Goal: Information Seeking & Learning: Check status

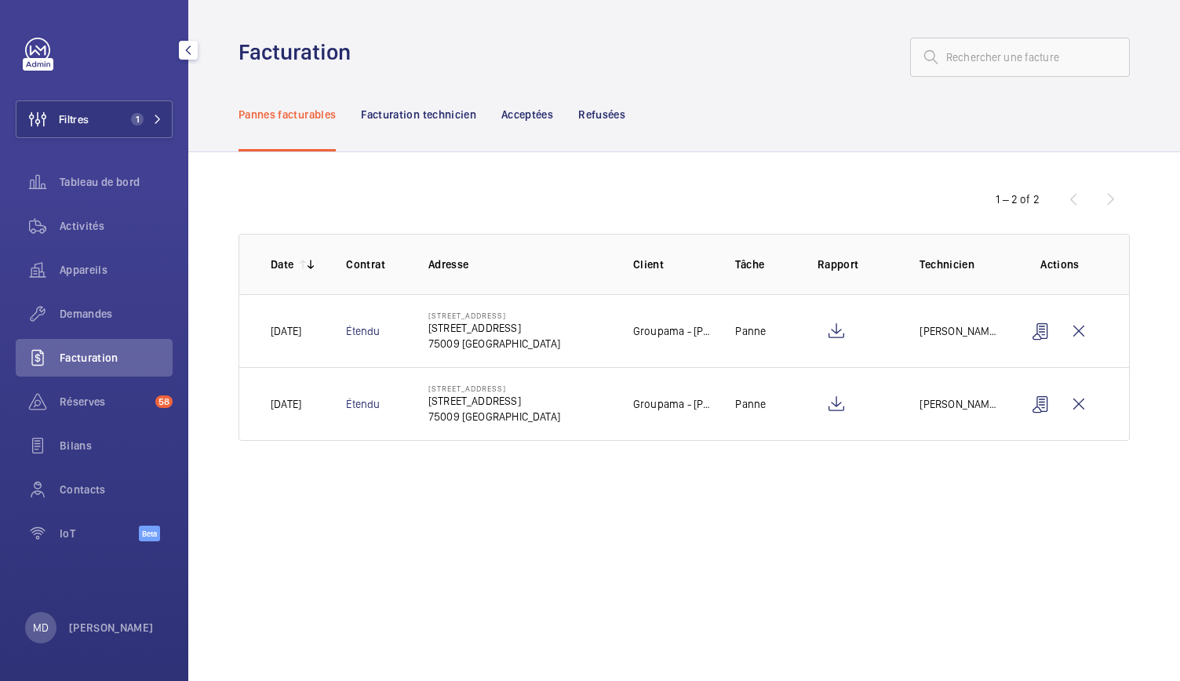
click at [133, 129] on button "Filtres 1" at bounding box center [94, 119] width 157 height 38
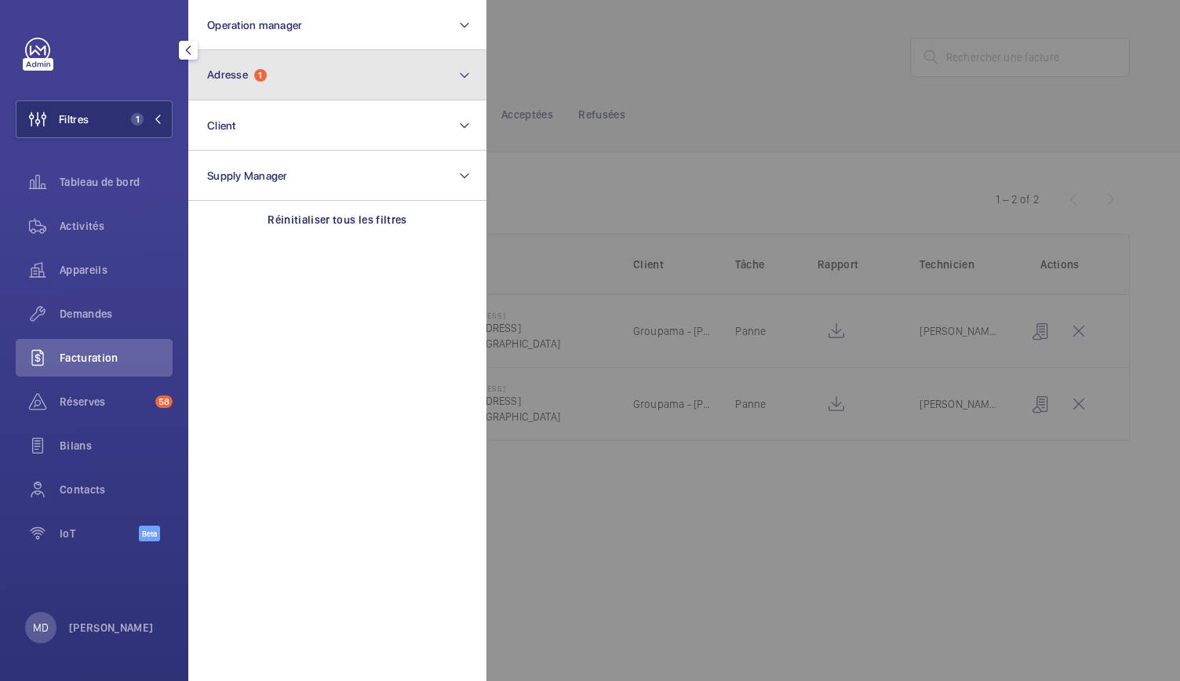
click at [244, 79] on span "Adresse" at bounding box center [227, 74] width 41 height 13
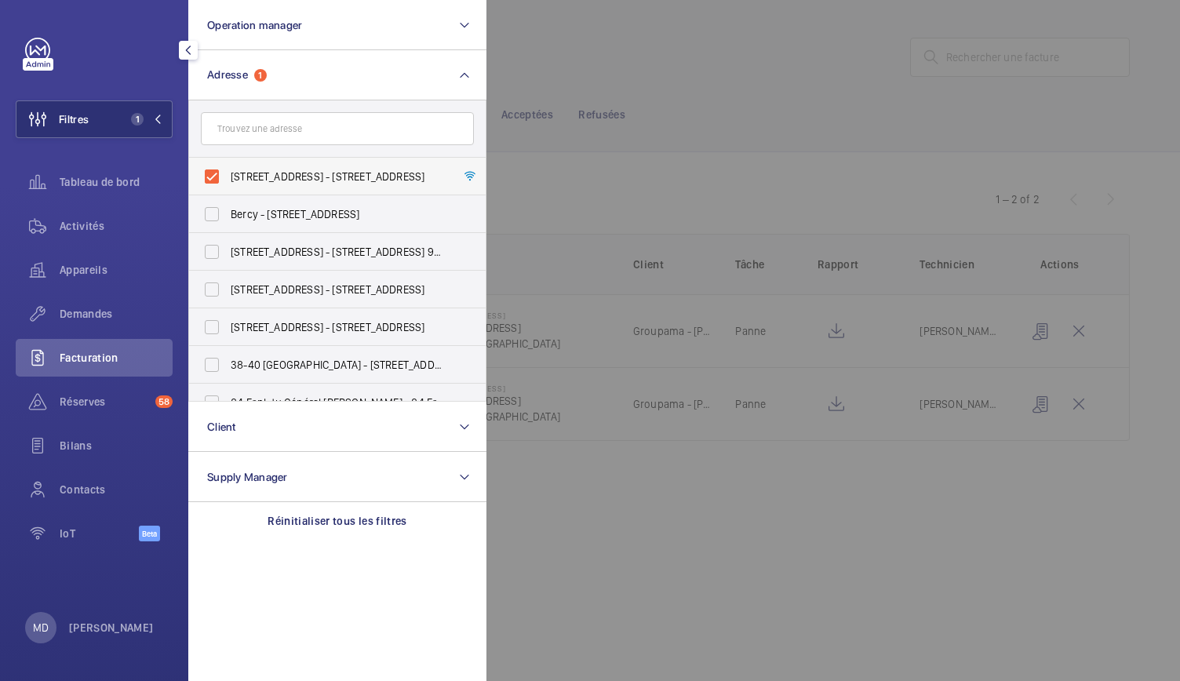
click at [215, 171] on label "[STREET_ADDRESS] - [STREET_ADDRESS]" at bounding box center [325, 177] width 273 height 38
click at [215, 171] on input "[STREET_ADDRESS] - [STREET_ADDRESS]" at bounding box center [211, 176] width 31 height 31
checkbox input "false"
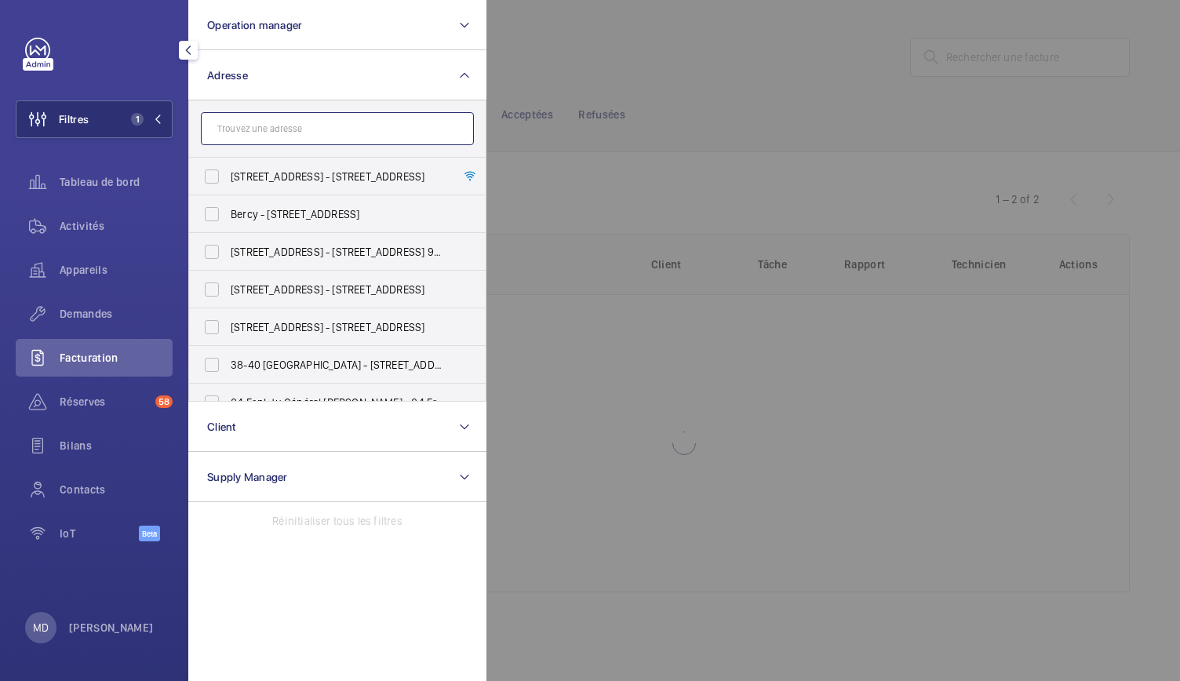
click at [231, 131] on input "text" at bounding box center [337, 128] width 273 height 33
paste input "JK Place"
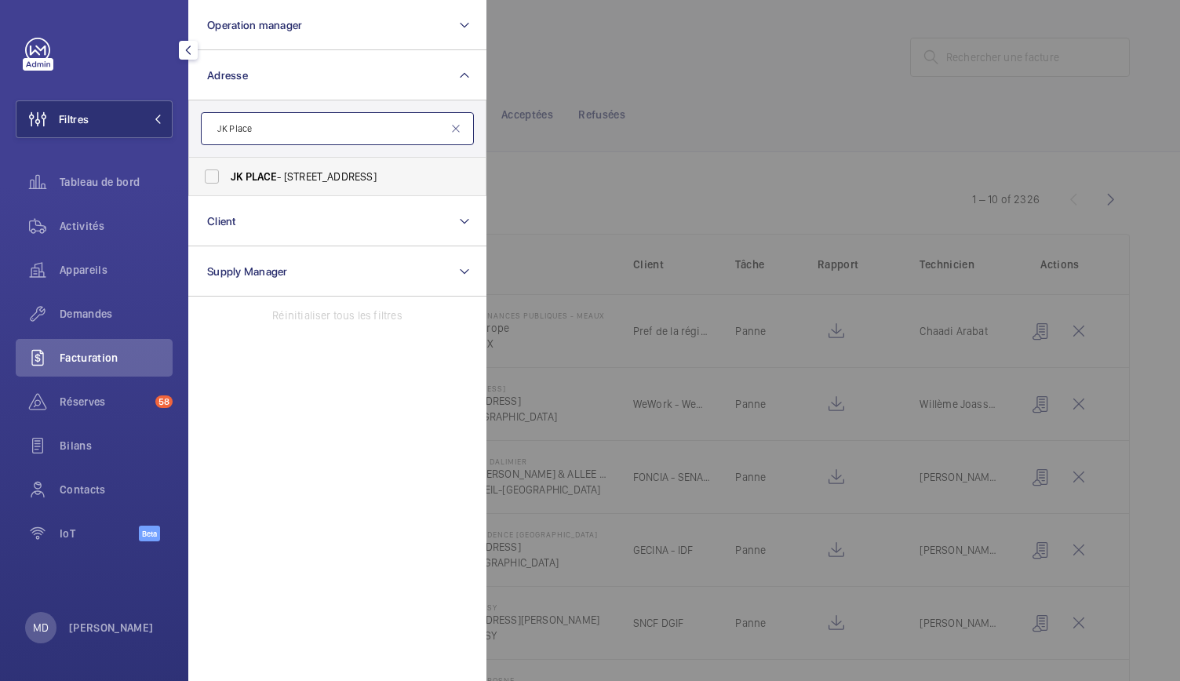
type input "JK Place"
click at [208, 169] on label "JK PLACE - [STREET_ADDRESS]" at bounding box center [325, 177] width 273 height 38
click at [208, 169] on input "JK PLACE - [STREET_ADDRESS]" at bounding box center [211, 176] width 31 height 31
checkbox input "true"
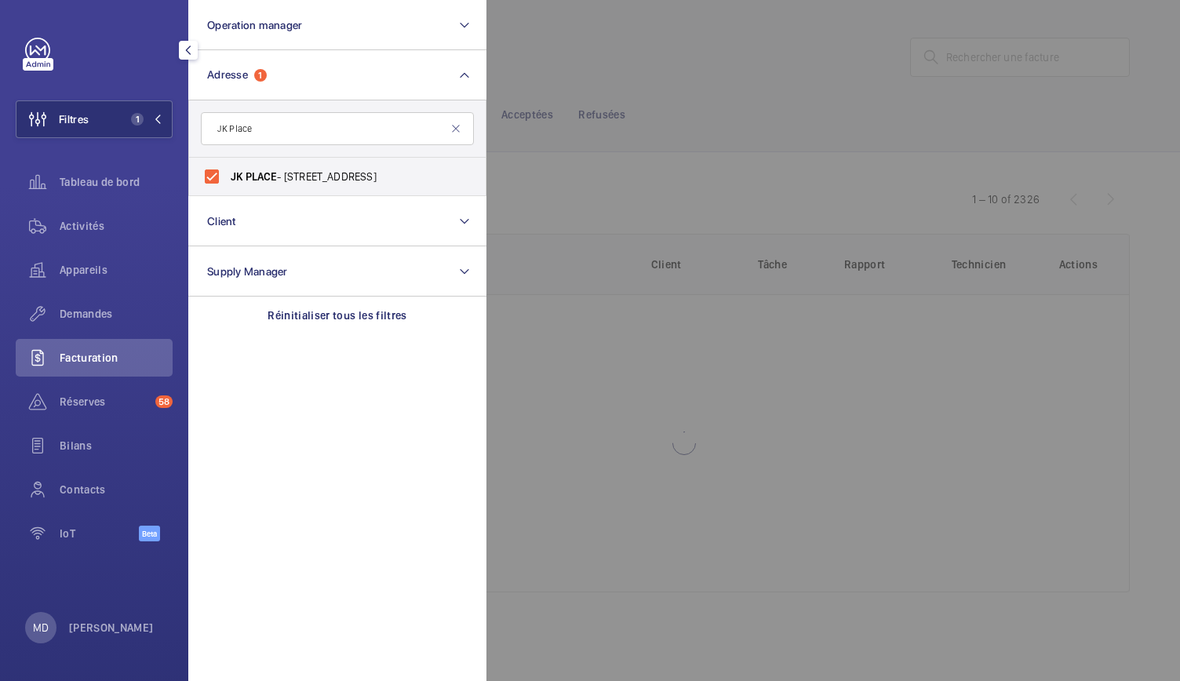
click at [657, 75] on div at bounding box center [1076, 340] width 1180 height 681
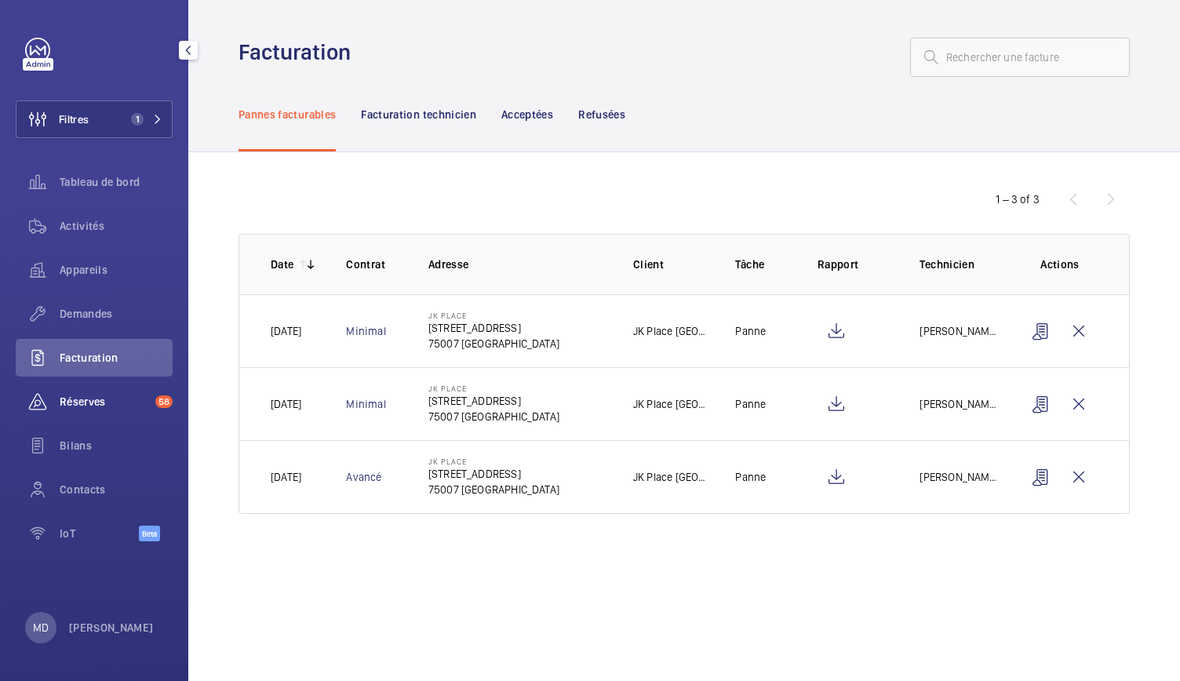
click at [104, 403] on span "Réserves" at bounding box center [104, 402] width 89 height 16
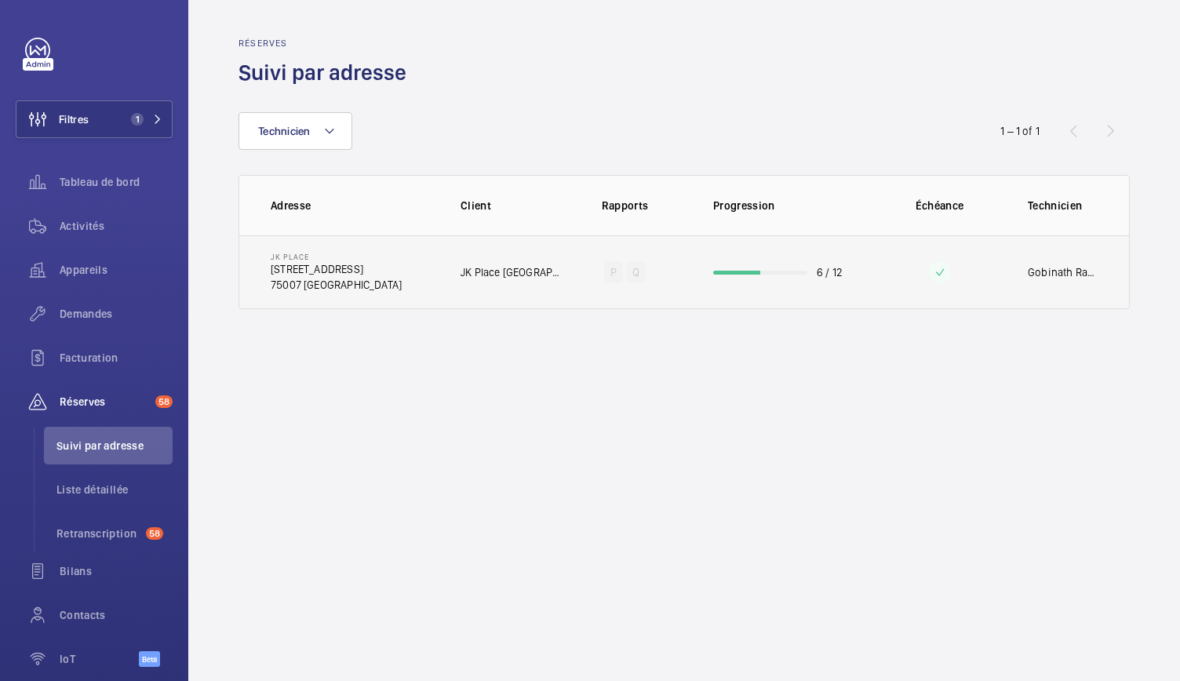
click at [755, 264] on td "6 / 12" at bounding box center [782, 272] width 188 height 74
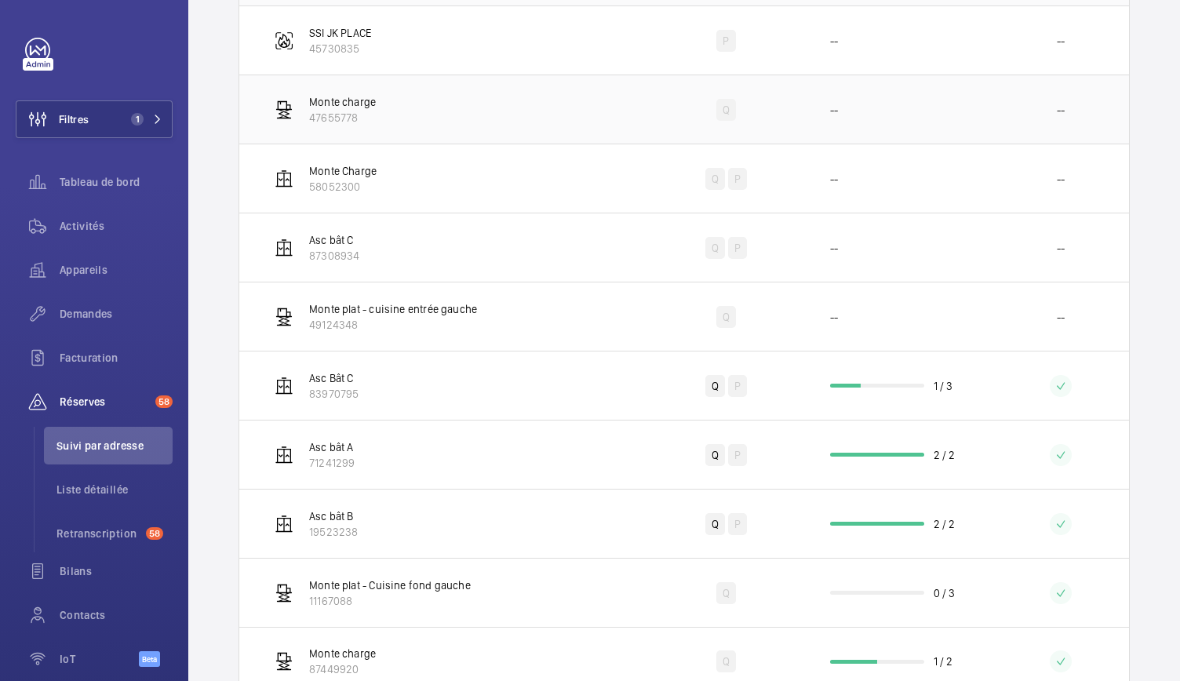
scroll to position [413, 0]
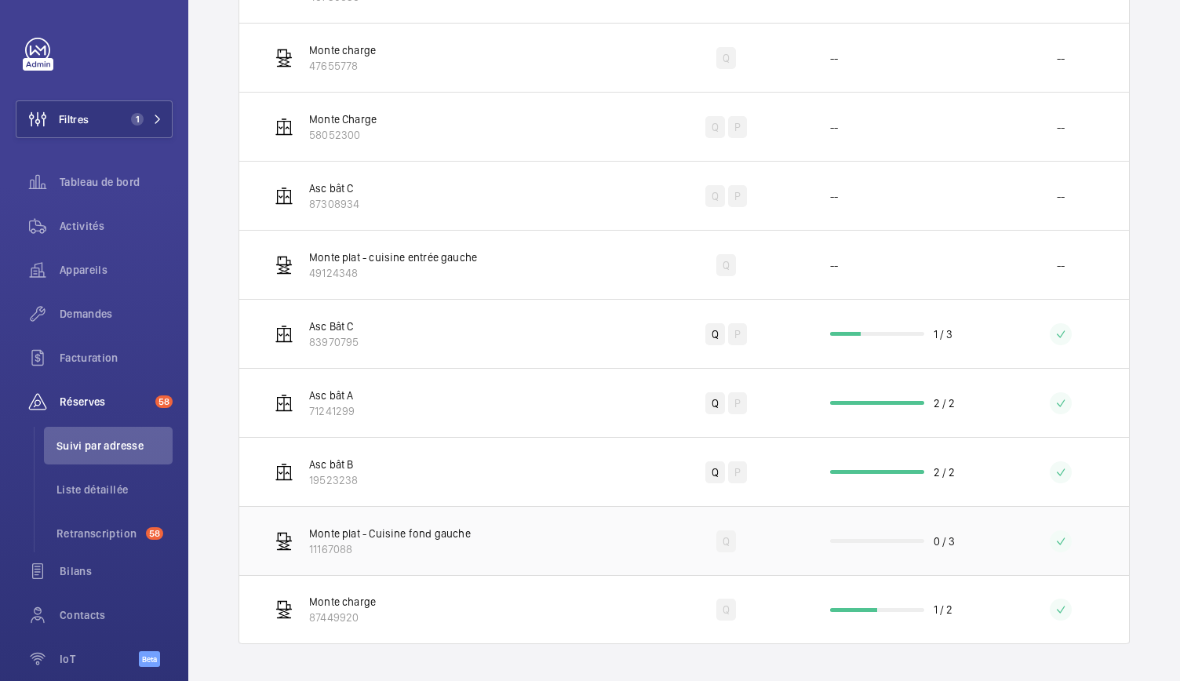
click at [867, 544] on td "0 / 3" at bounding box center [899, 540] width 188 height 69
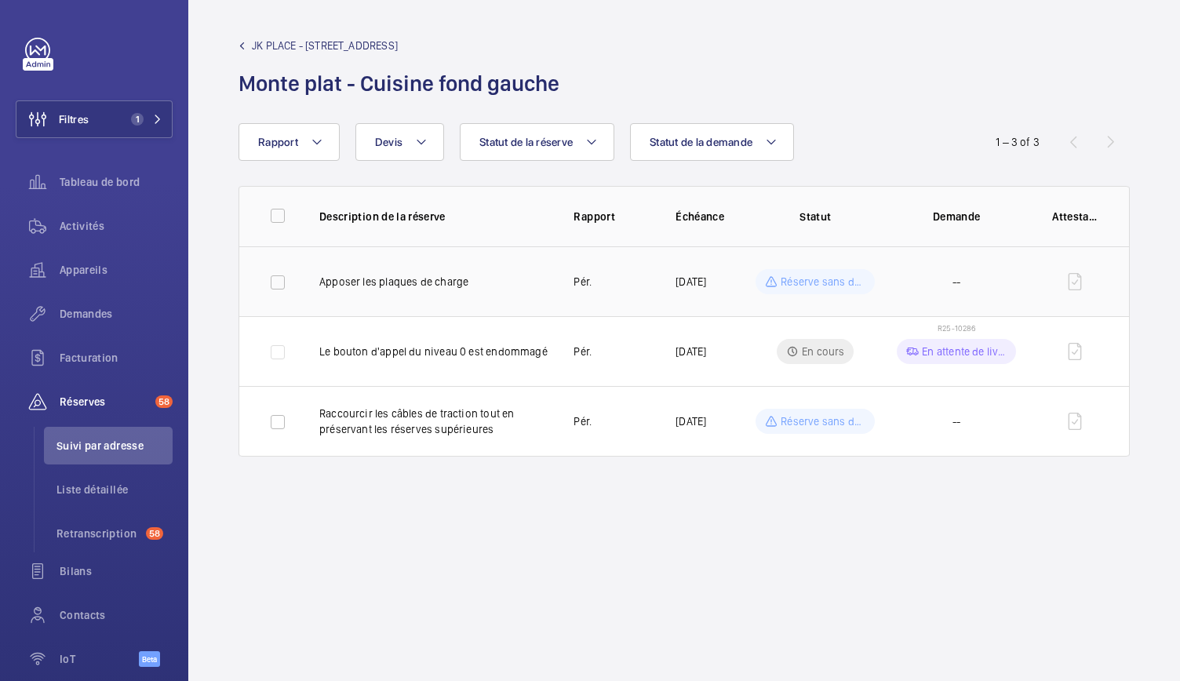
click at [460, 286] on p "Apposer les plaques de charge" at bounding box center [433, 282] width 229 height 16
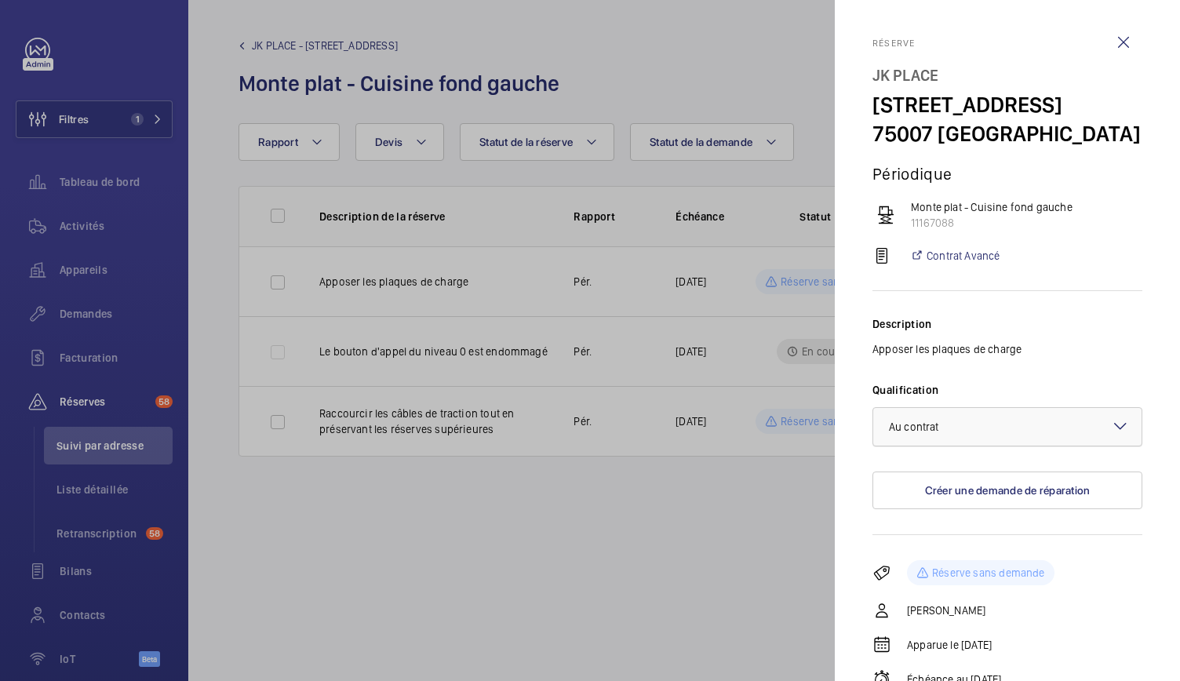
scroll to position [71, 0]
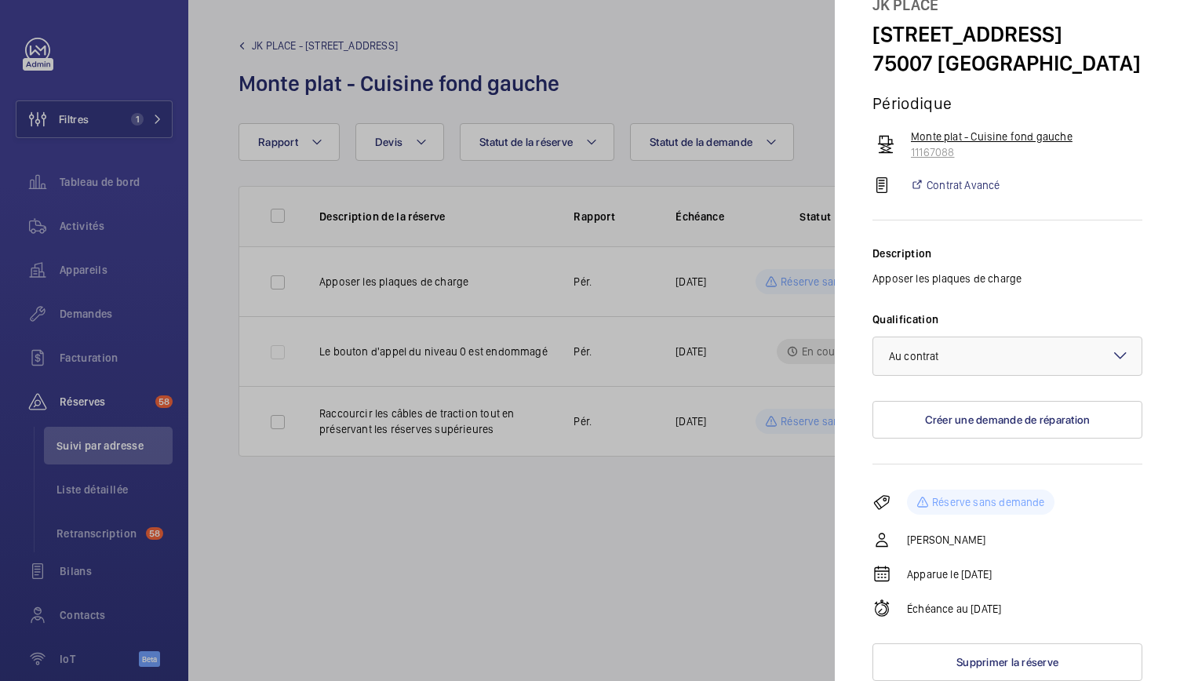
click at [892, 144] on img at bounding box center [885, 144] width 19 height 19
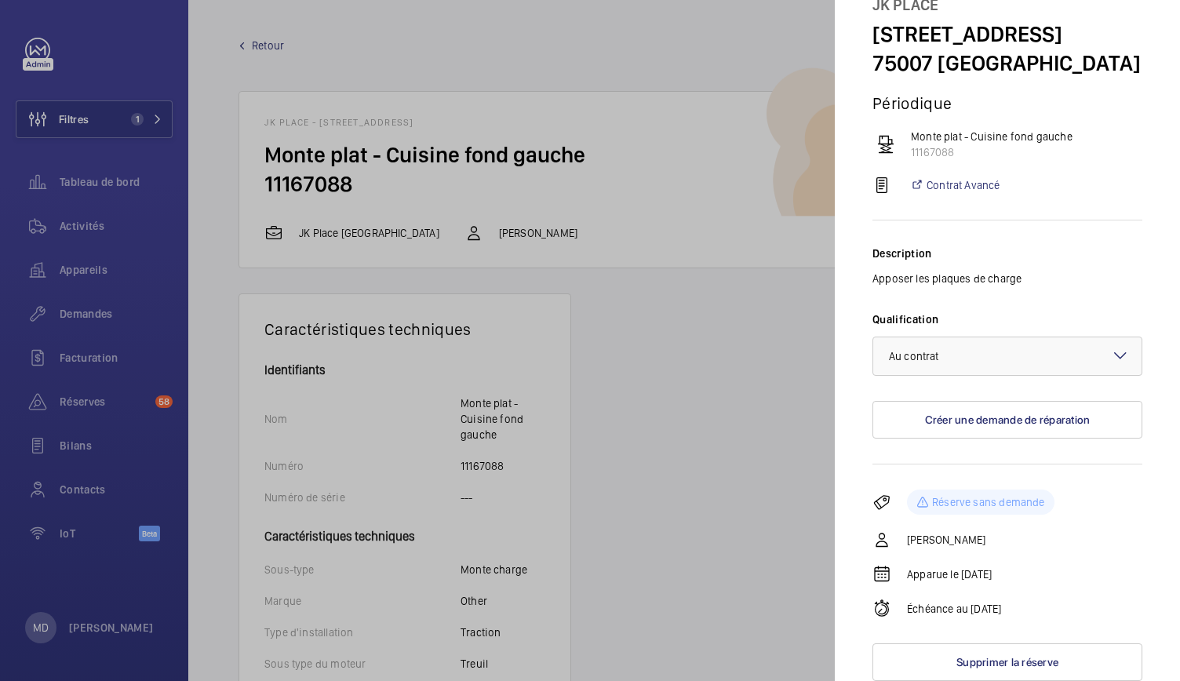
click at [260, 129] on div at bounding box center [590, 340] width 1180 height 681
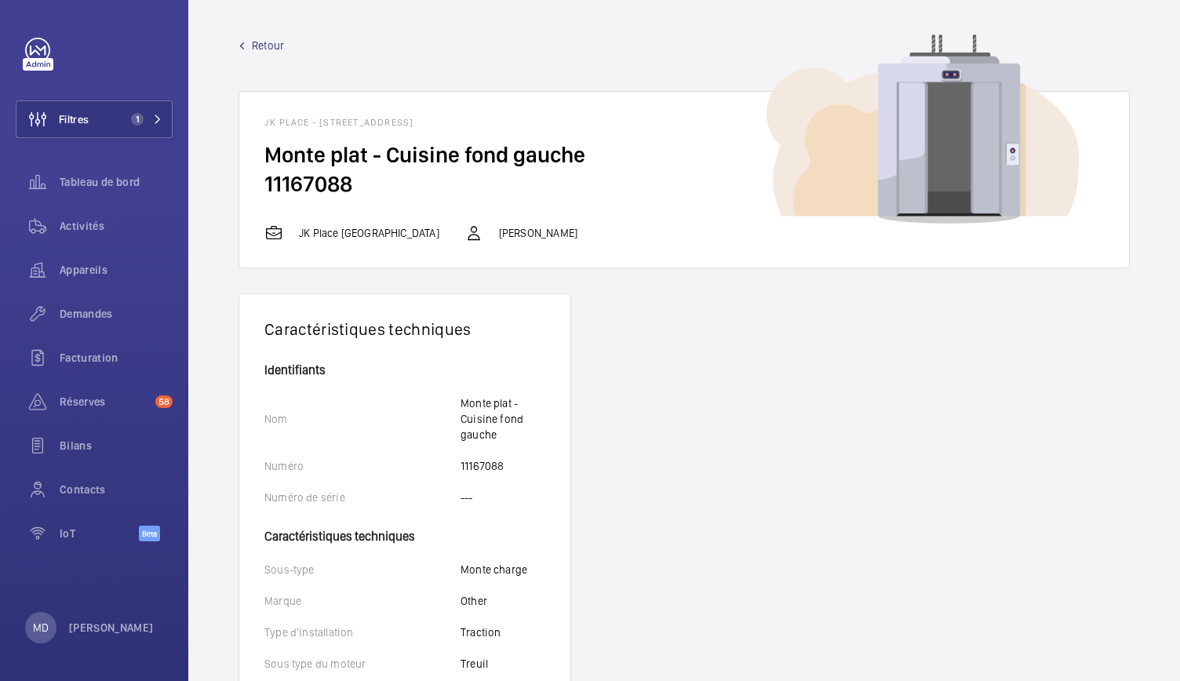
drag, startPoint x: 260, startPoint y: 146, endPoint x: 494, endPoint y: 188, distance: 237.6
click at [494, 188] on wm-front-card-body "Monte plat - Cuisine fond gauche 11167088" at bounding box center [684, 181] width 890 height 83
copy wm-front-card-body "Monte plat - Cuisine fond gauche 11167088"
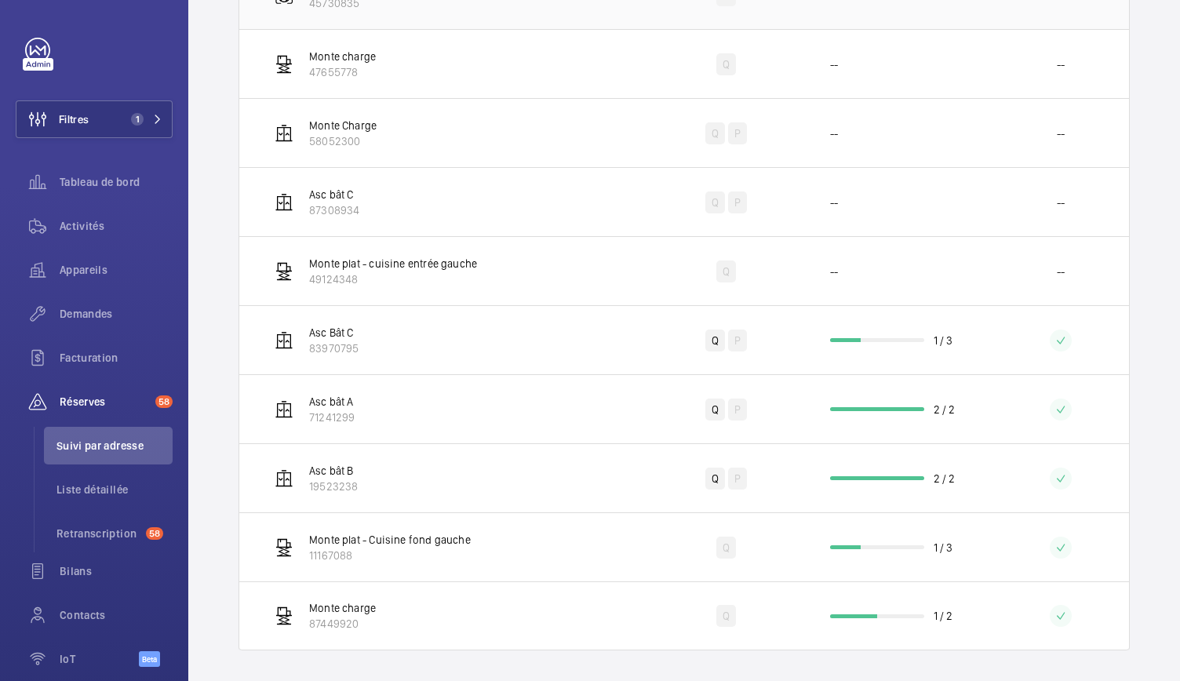
scroll to position [413, 0]
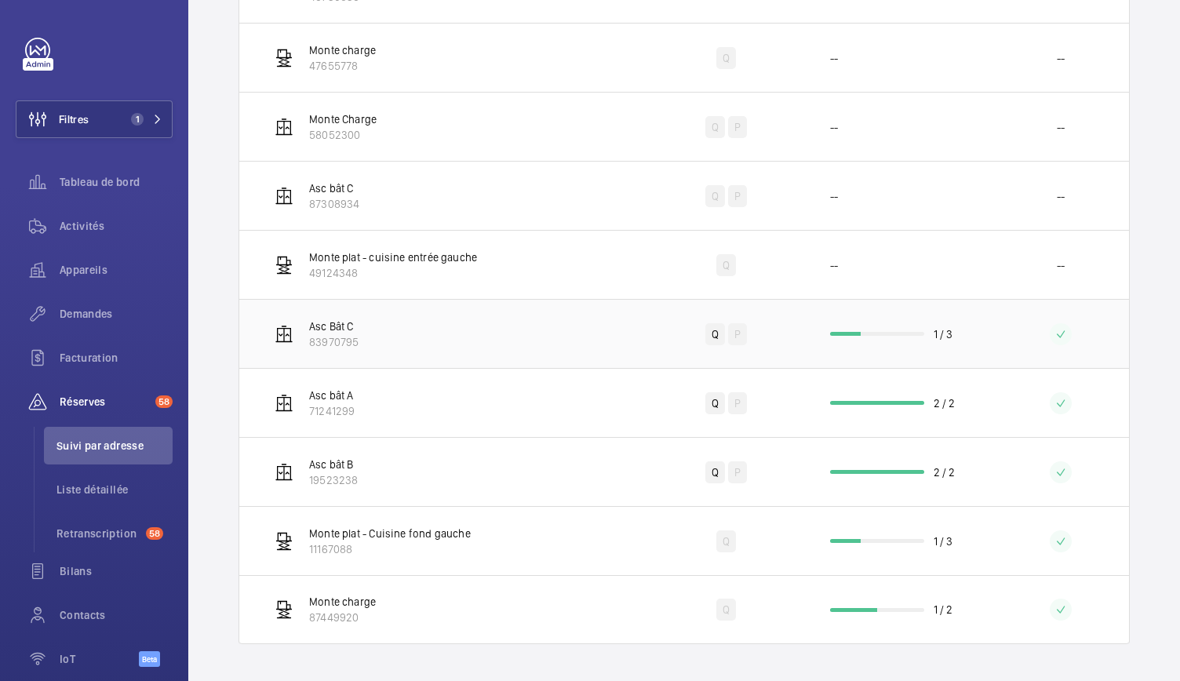
click at [852, 341] on td "1 / 3" at bounding box center [899, 333] width 188 height 69
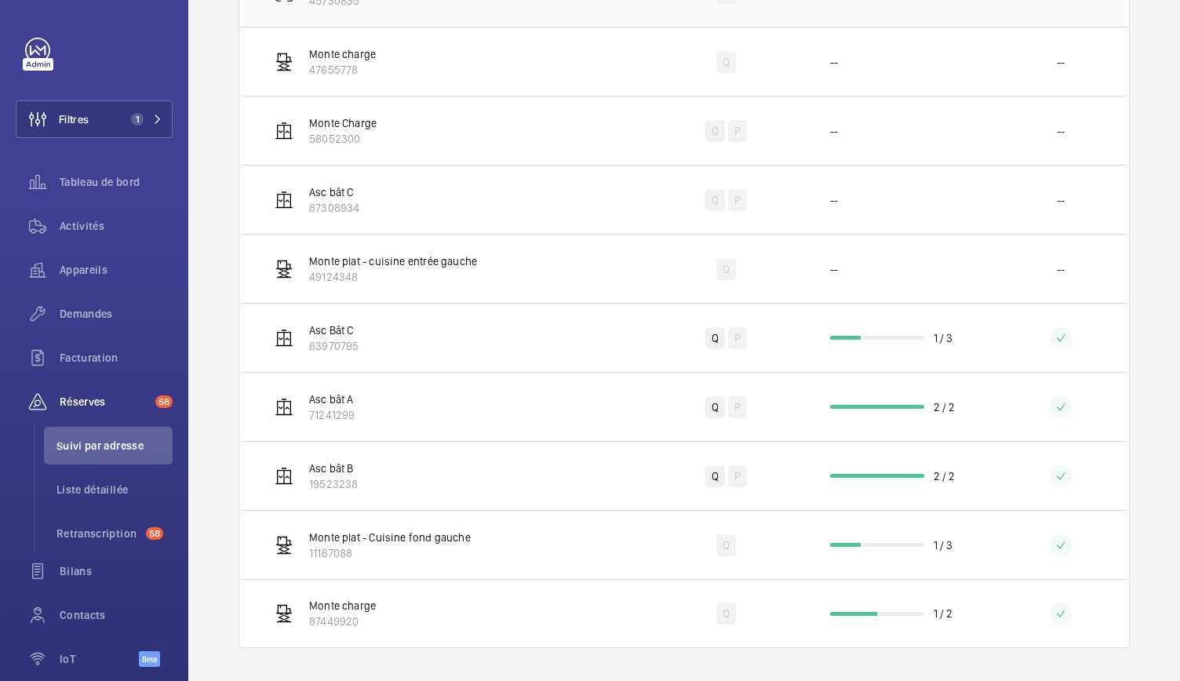
scroll to position [413, 0]
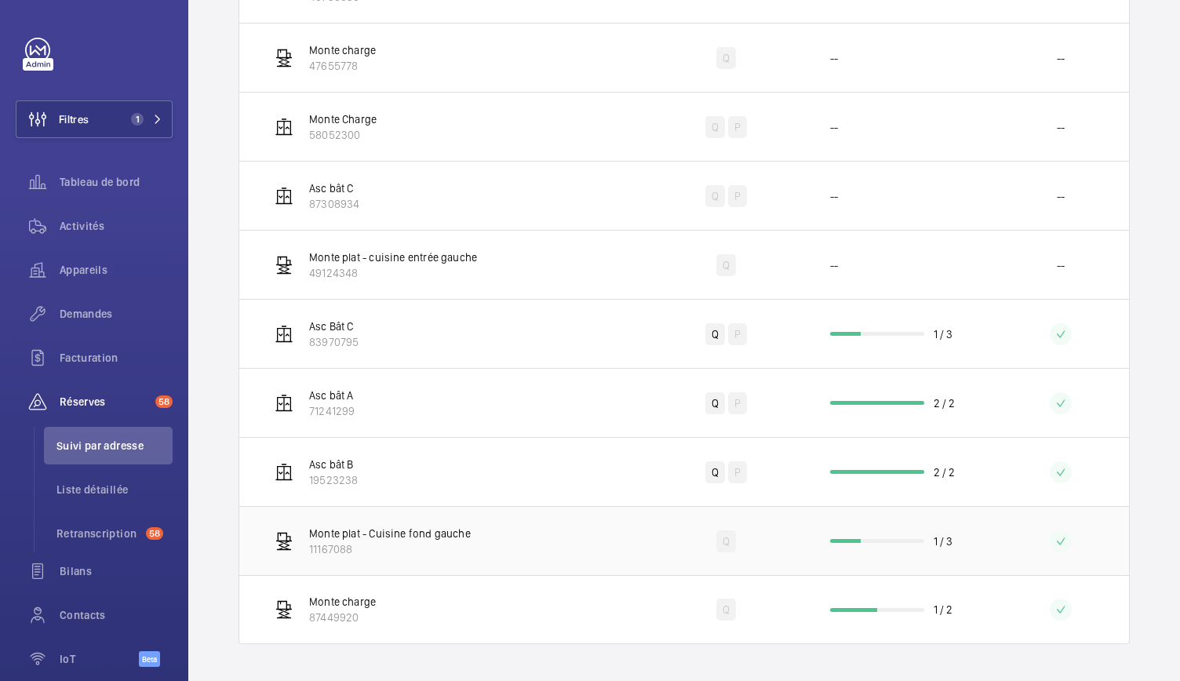
click at [499, 552] on td "Monte plat - Cuisine fond gauche 11167088" at bounding box center [443, 540] width 409 height 69
